Goal: Navigation & Orientation: Find specific page/section

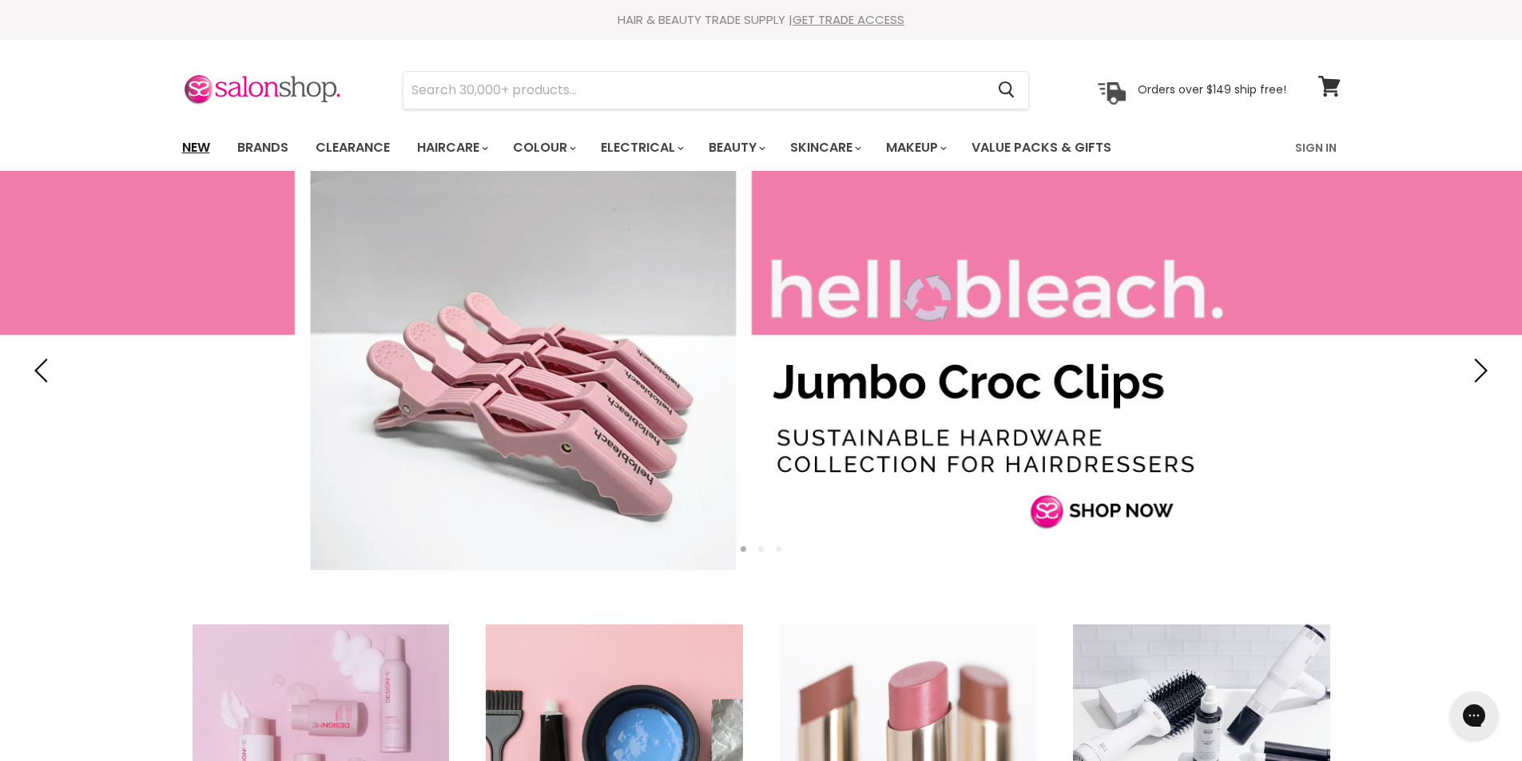
click at [207, 143] on link "New" at bounding box center [196, 148] width 52 height 34
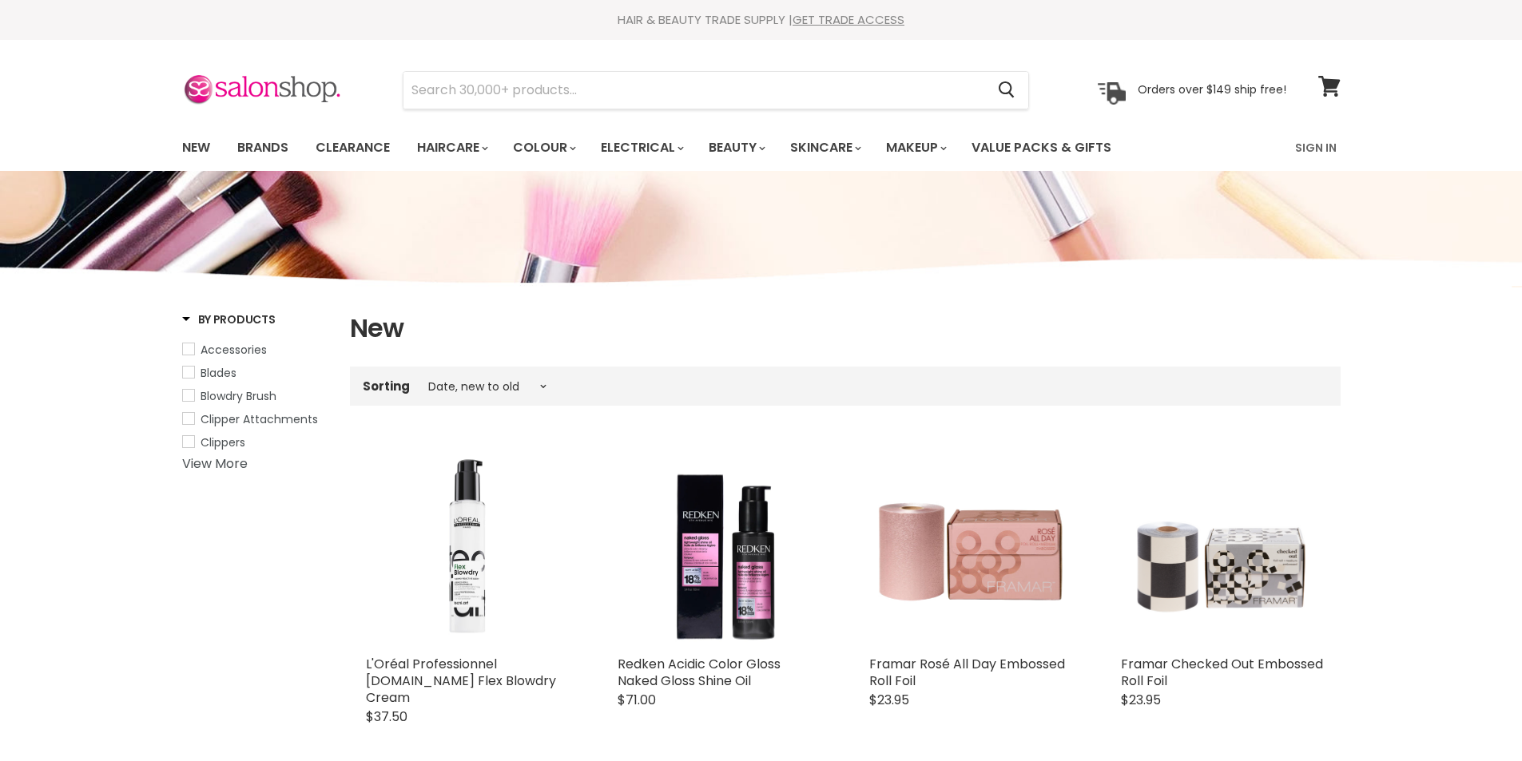
select select "created-descending"
click at [1321, 146] on link "Sign In" at bounding box center [1316, 148] width 61 height 34
